Goal: Find specific page/section: Find specific page/section

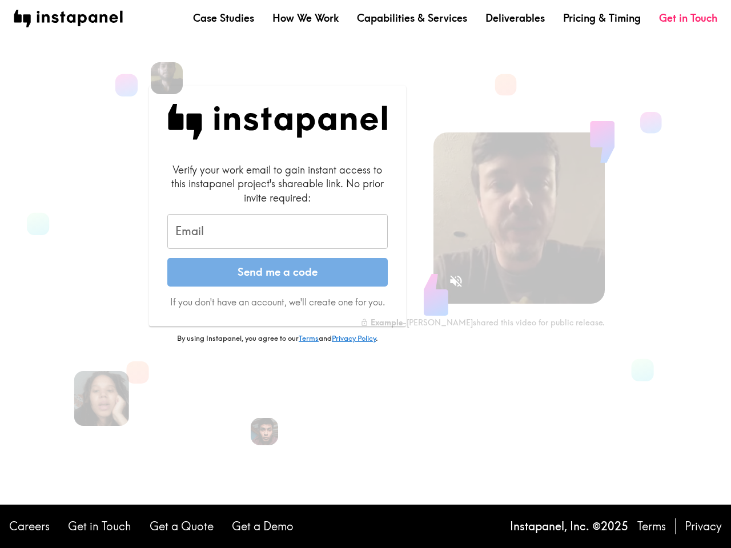
click at [366, 274] on button "Send me a code" at bounding box center [277, 272] width 220 height 29
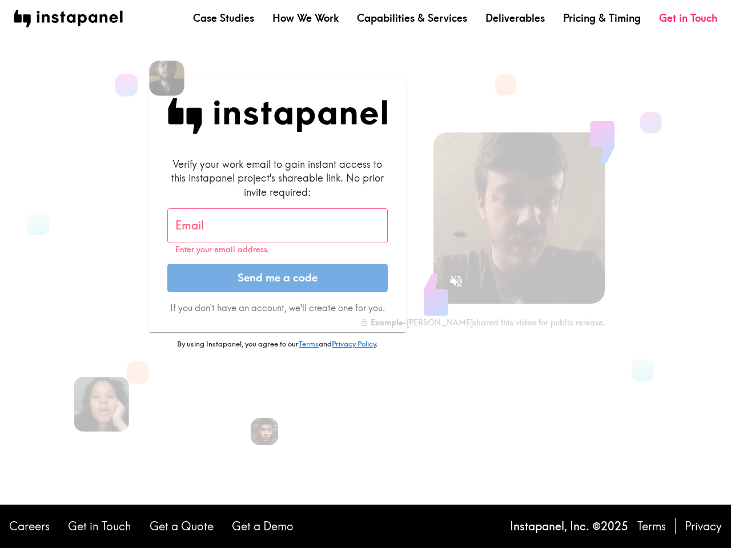
click at [167, 78] on img at bounding box center [166, 78] width 35 height 35
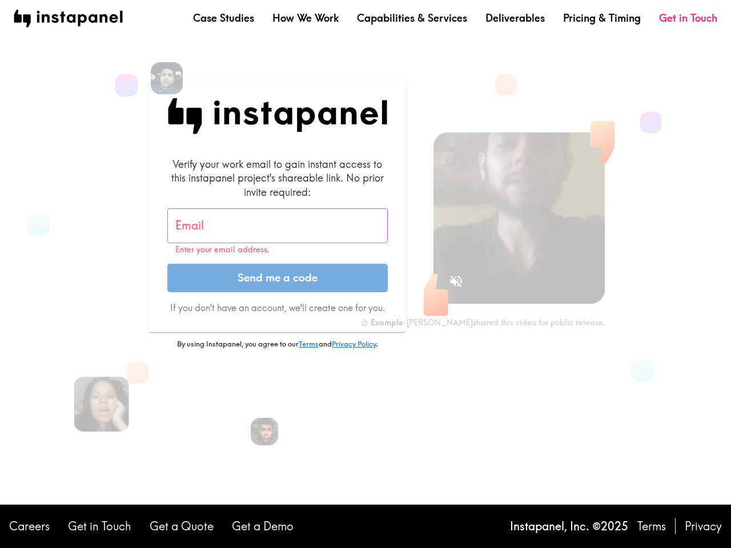
click at [278, 232] on input "Email" at bounding box center [277, 225] width 220 height 35
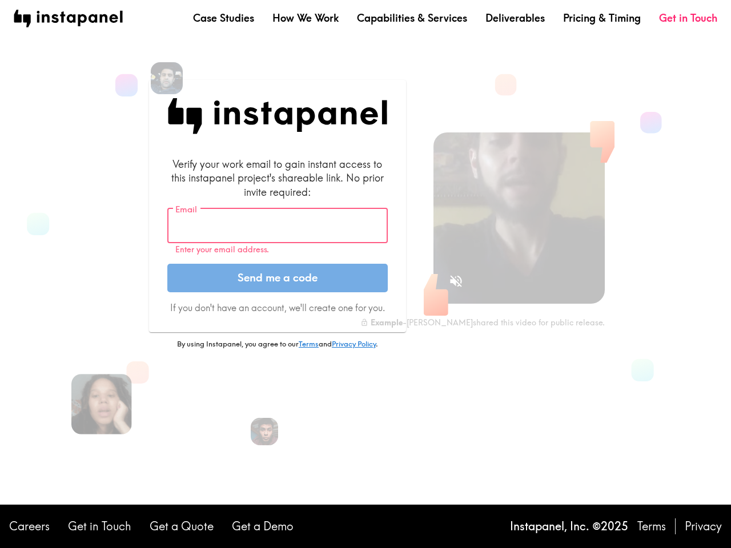
click at [102, 399] on img at bounding box center [101, 404] width 61 height 61
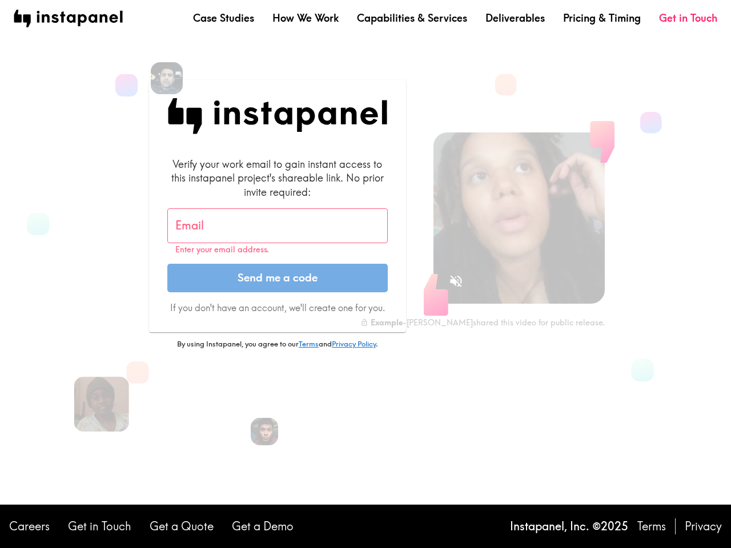
click at [456, 281] on icon "Sound is off" at bounding box center [456, 281] width 12 height 12
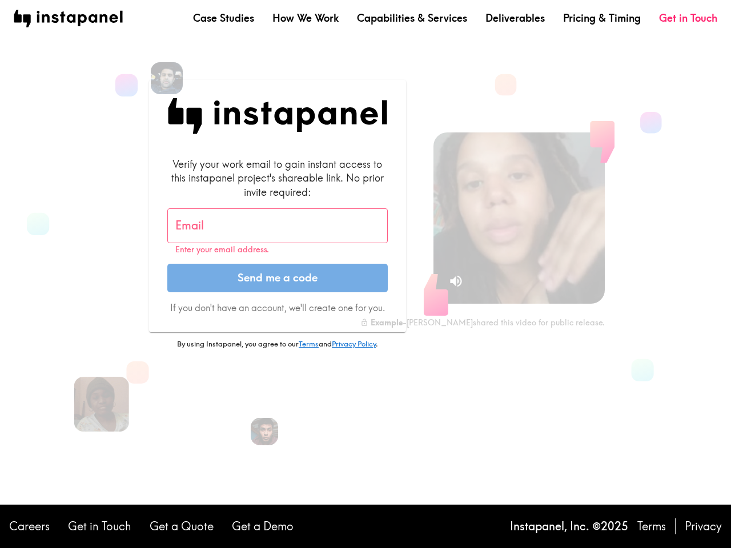
click at [519, 218] on video at bounding box center [518, 217] width 171 height 171
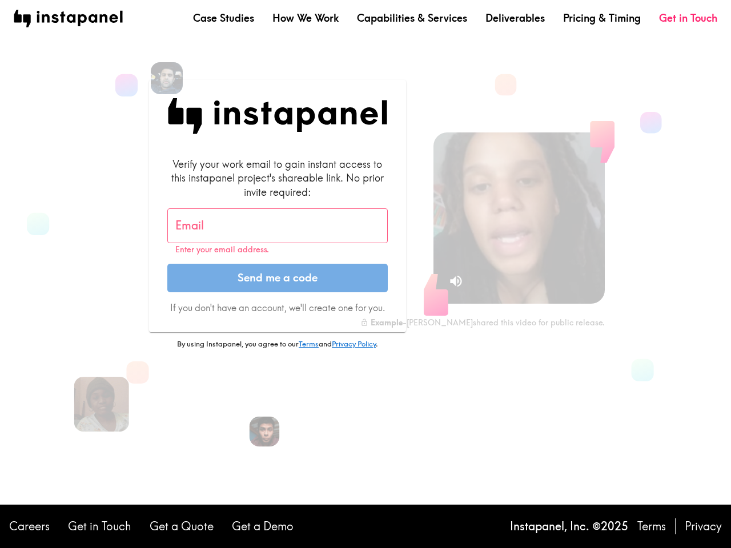
click at [264, 432] on img at bounding box center [265, 432] width 30 height 30
